Goal: Task Accomplishment & Management: Manage account settings

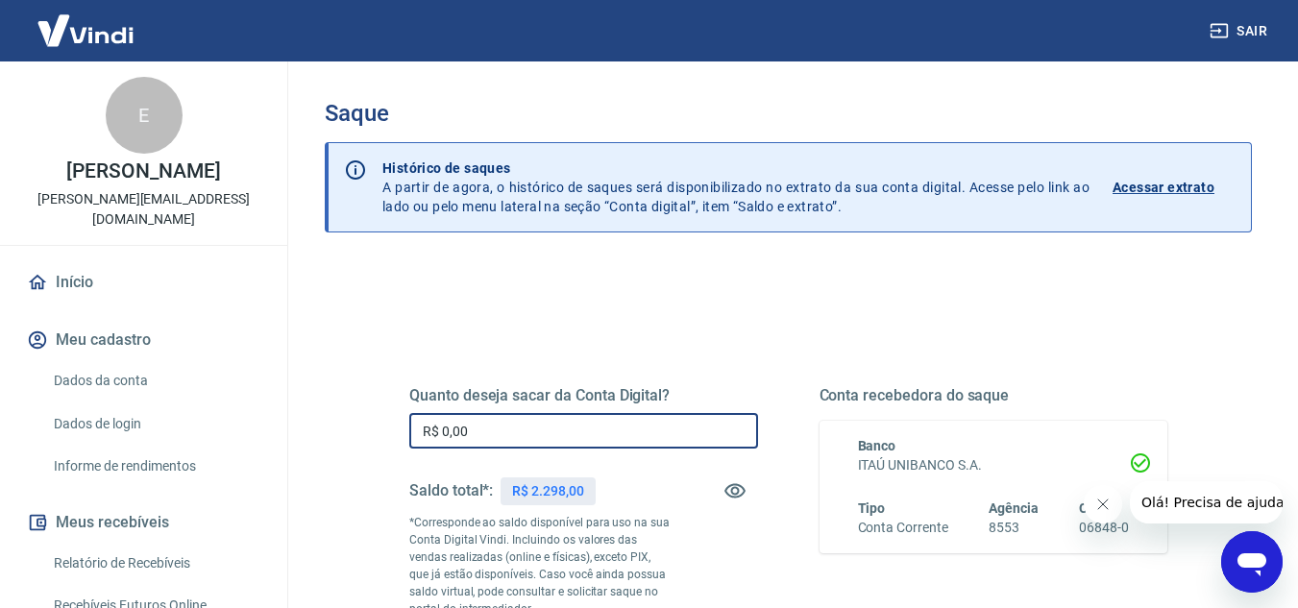
drag, startPoint x: 514, startPoint y: 426, endPoint x: 386, endPoint y: 435, distance: 128.2
click at [386, 435] on div "Quanto deseja sacar da Conta Digital? R$ 0,00 ​ Saldo total*: R$ 2.298,00 *Corr…" at bounding box center [788, 534] width 804 height 464
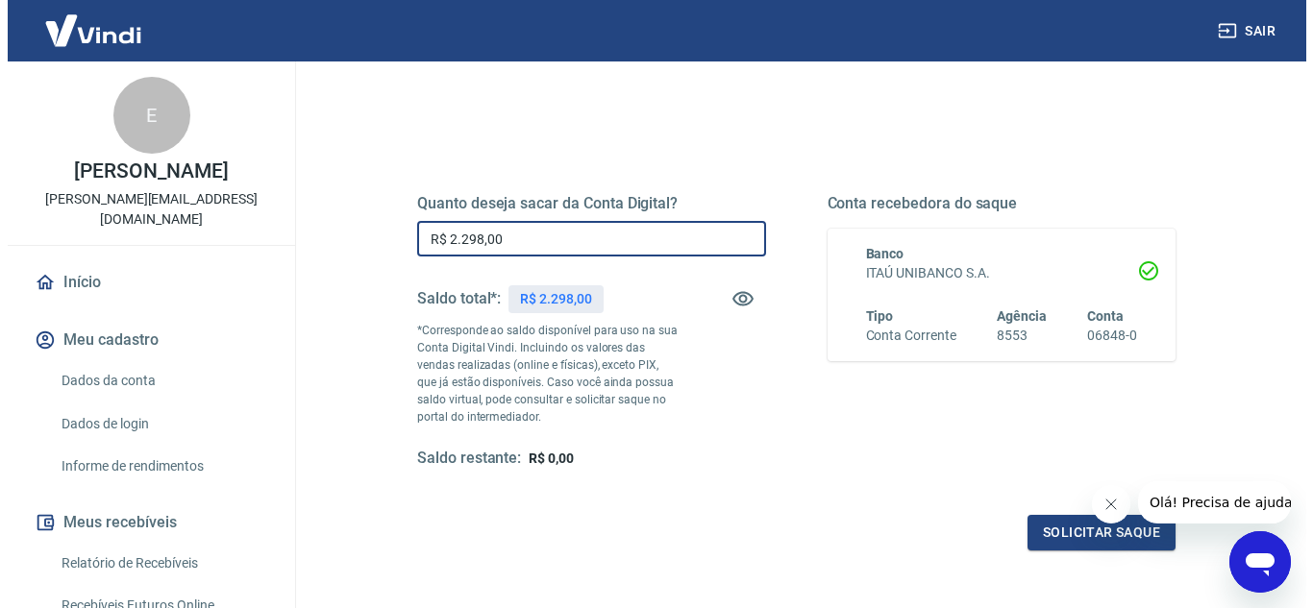
scroll to position [194, 0]
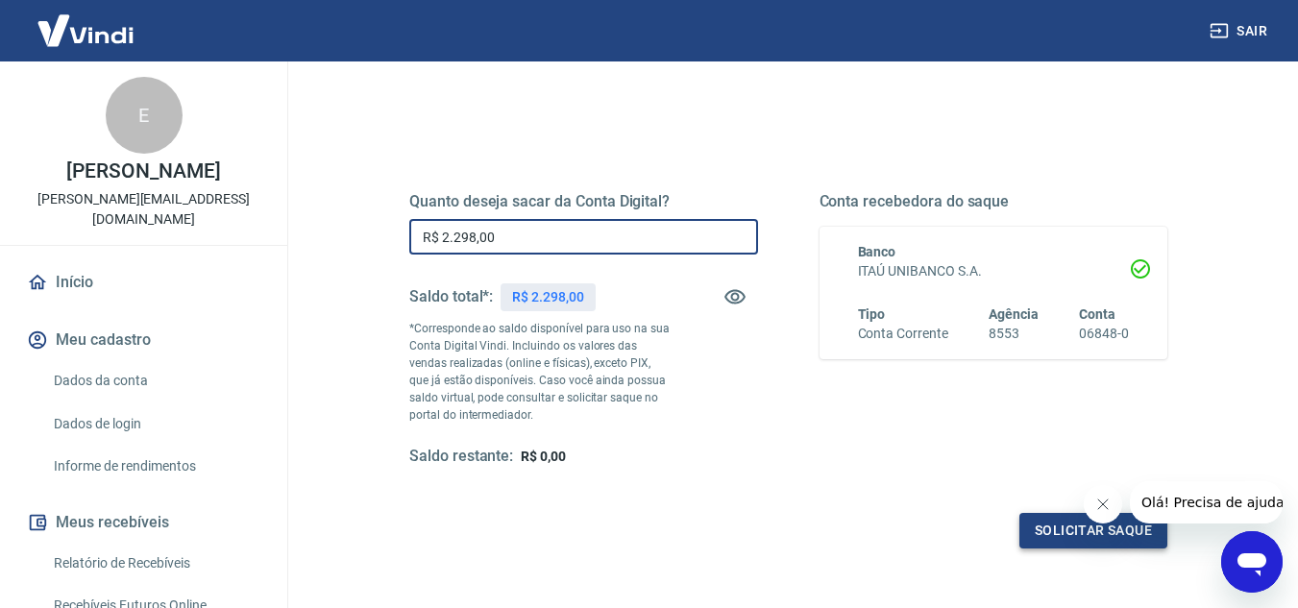
type input "R$ 2.298,00"
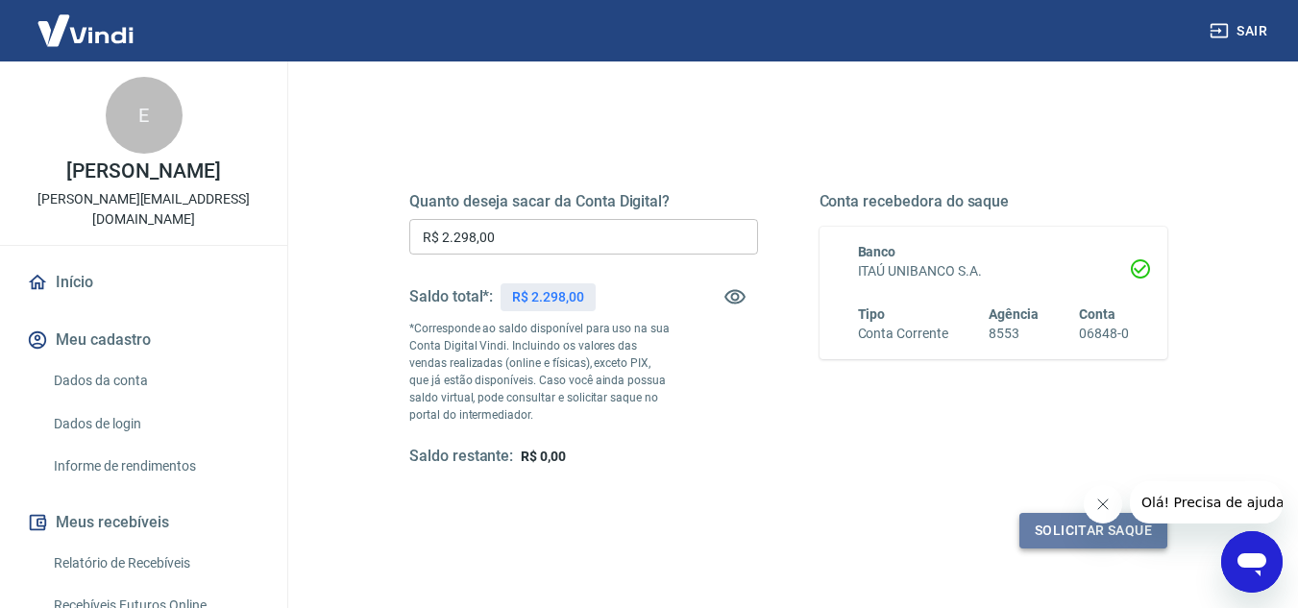
click at [1063, 526] on button "Solicitar saque" at bounding box center [1093, 531] width 148 height 36
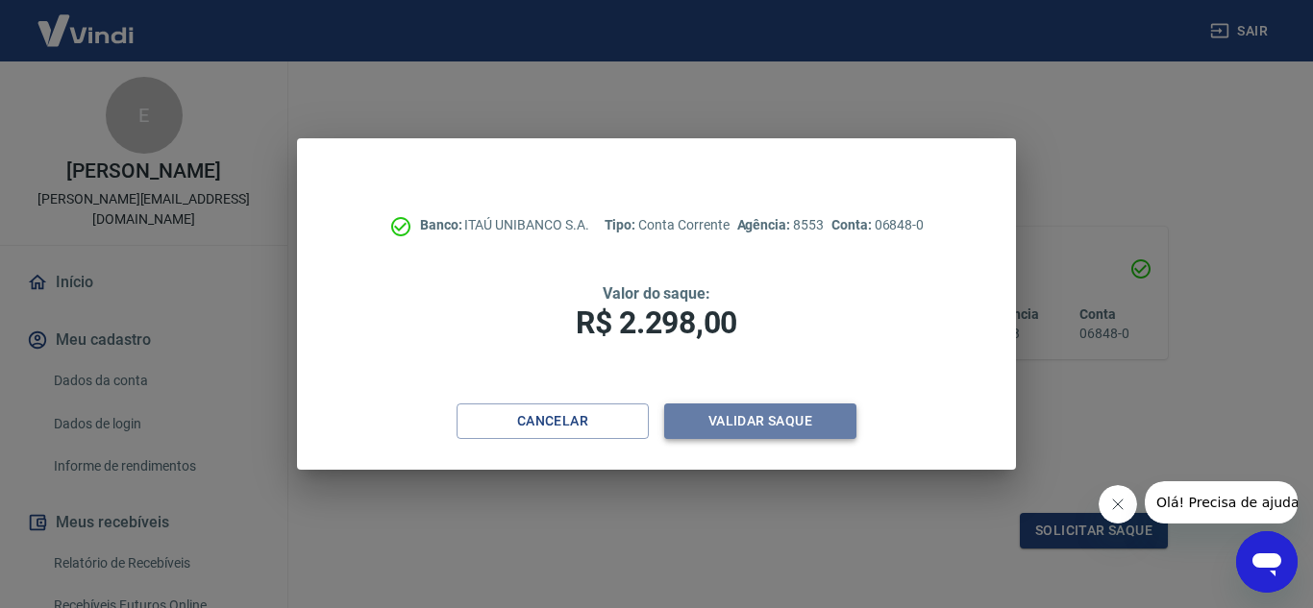
click at [772, 430] on button "Validar saque" at bounding box center [760, 422] width 192 height 36
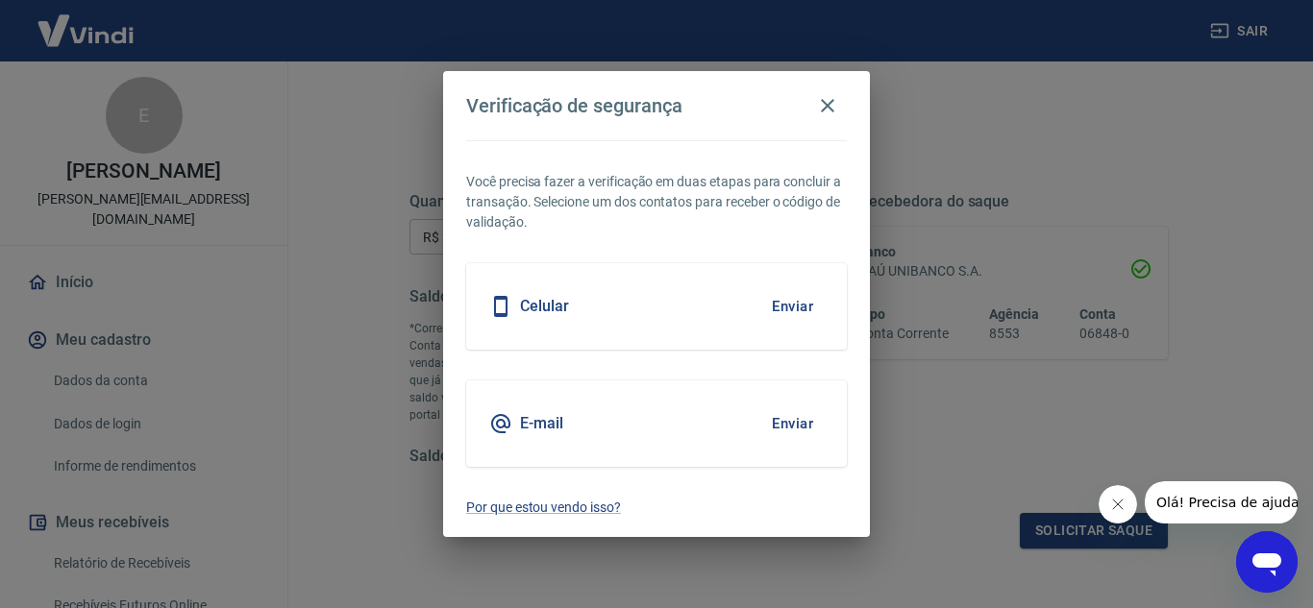
click at [794, 418] on button "Enviar" at bounding box center [792, 424] width 62 height 40
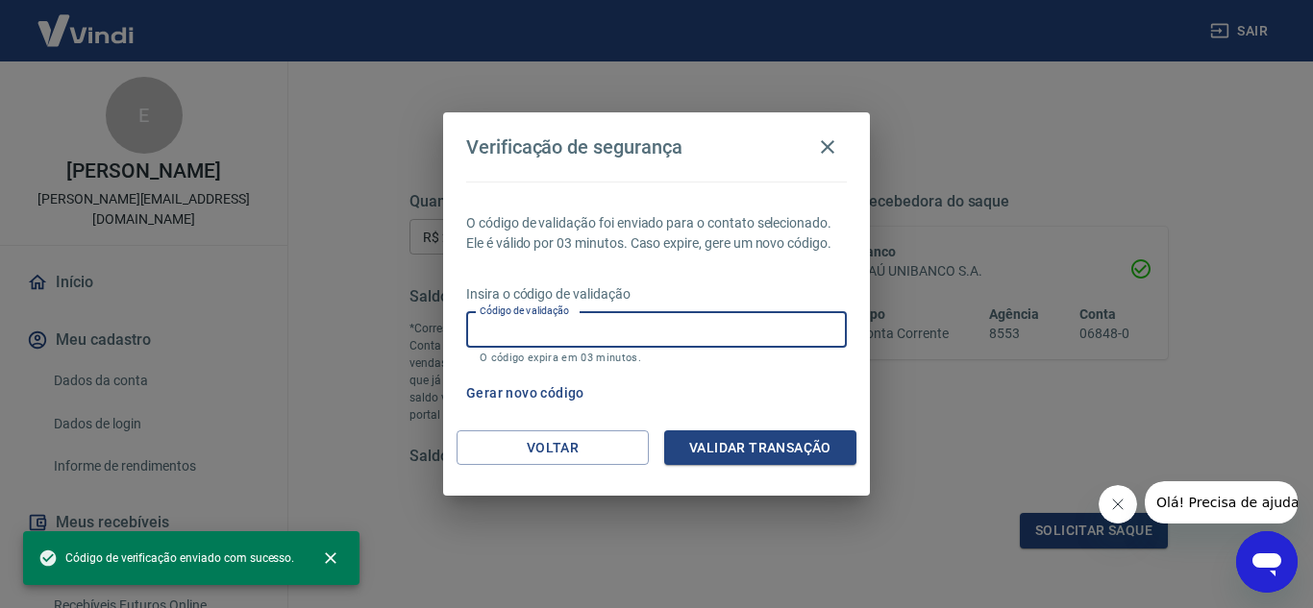
click at [568, 341] on input "Código de validação" at bounding box center [656, 330] width 381 height 36
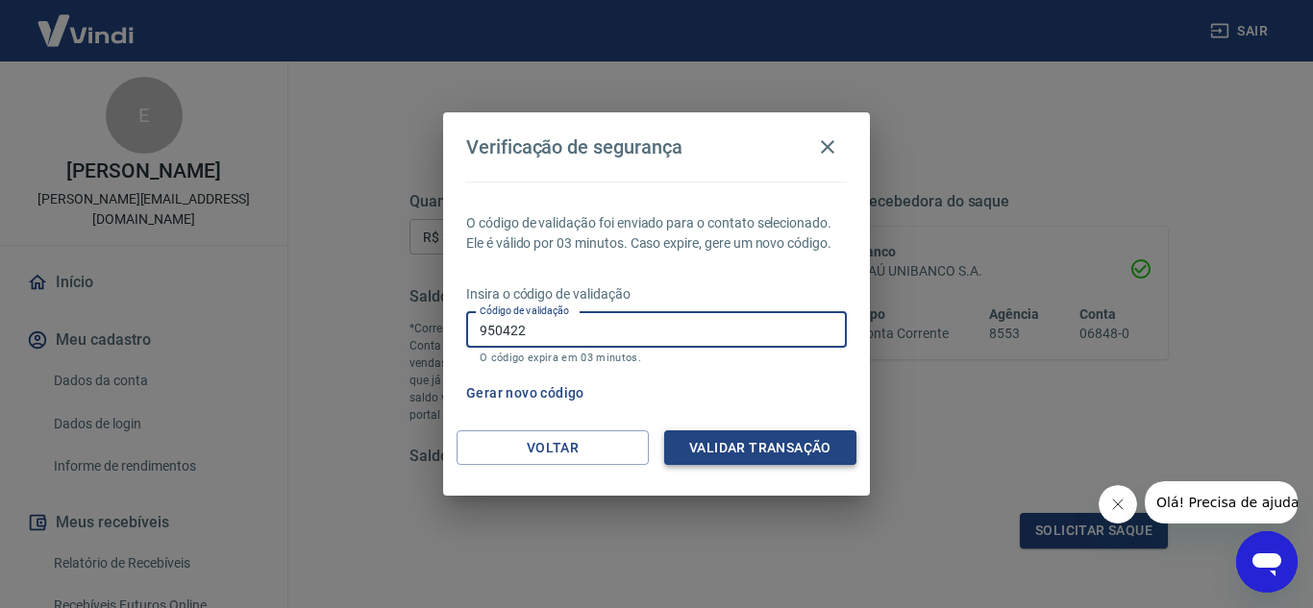
type input "950422"
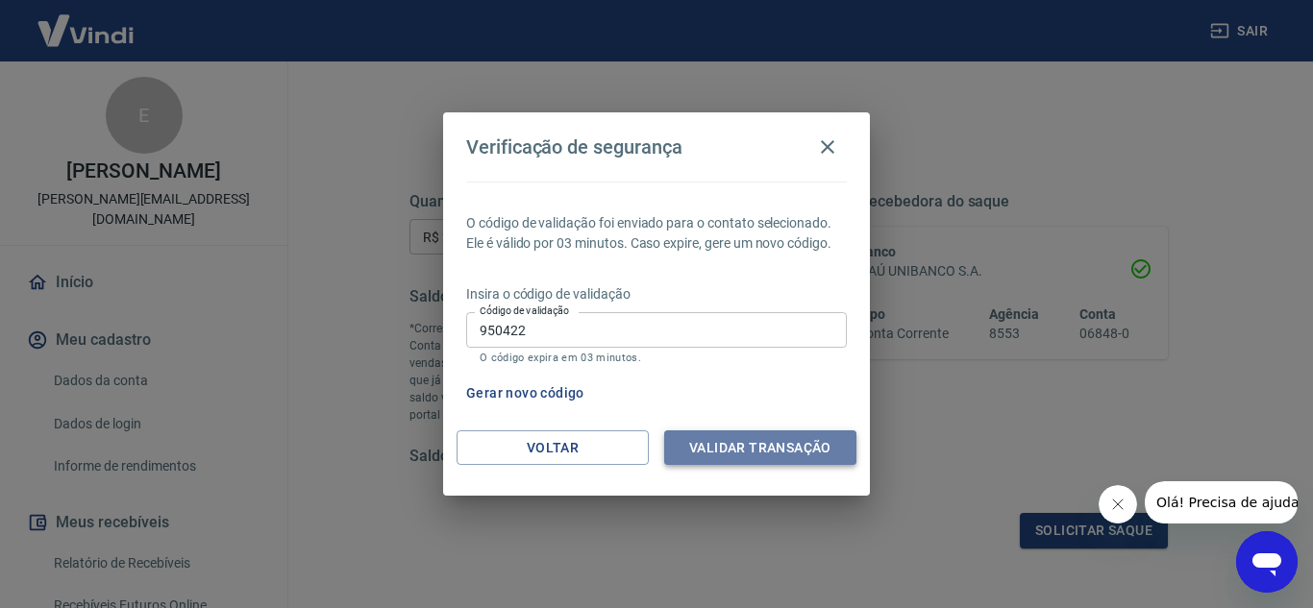
click at [735, 450] on button "Validar transação" at bounding box center [760, 448] width 192 height 36
